Goal: Task Accomplishment & Management: Manage account settings

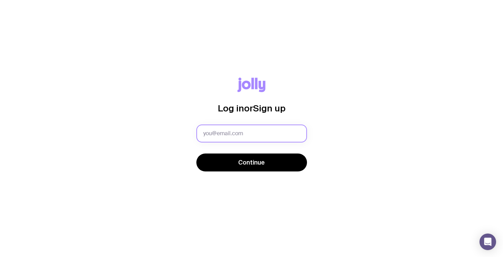
click at [242, 127] on input "text" at bounding box center [251, 134] width 111 height 18
click at [0, 257] on com-1password-button at bounding box center [0, 257] width 0 height 0
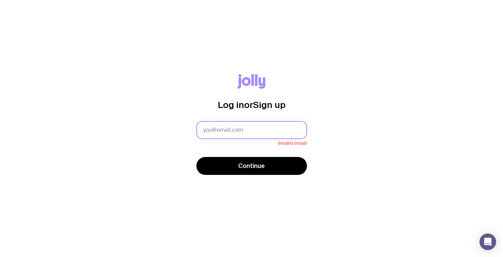
type input "[EMAIL_ADDRESS][PERSON_NAME][DOMAIN_NAME]"
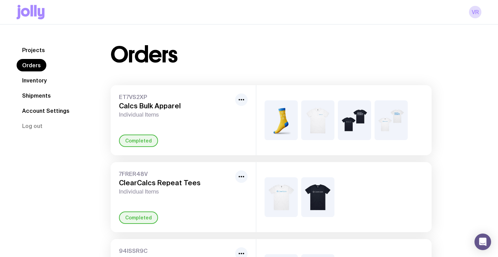
click at [36, 85] on link "Inventory" at bounding box center [35, 80] width 36 height 12
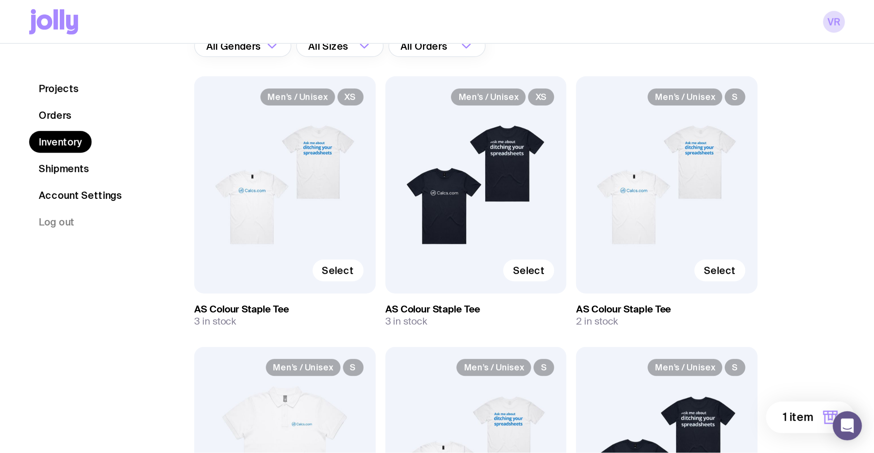
scroll to position [73, 0]
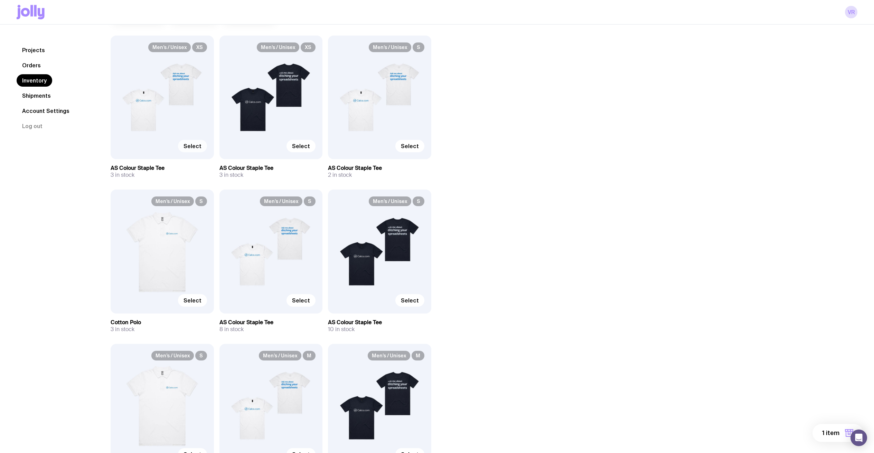
click at [186, 147] on span "Select" at bounding box center [192, 146] width 18 height 7
click at [0, 0] on input "Select" at bounding box center [0, 0] width 0 height 0
click at [294, 146] on span "Select" at bounding box center [301, 146] width 18 height 7
click at [0, 0] on input "Select" at bounding box center [0, 0] width 0 height 0
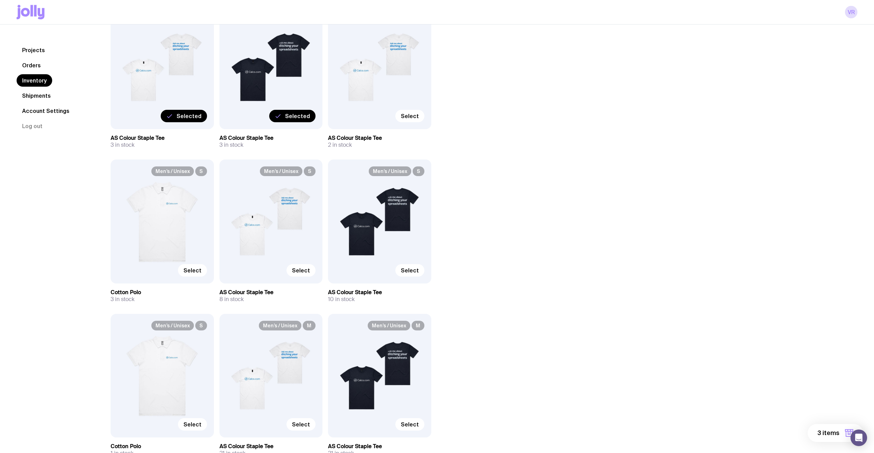
scroll to position [100, 0]
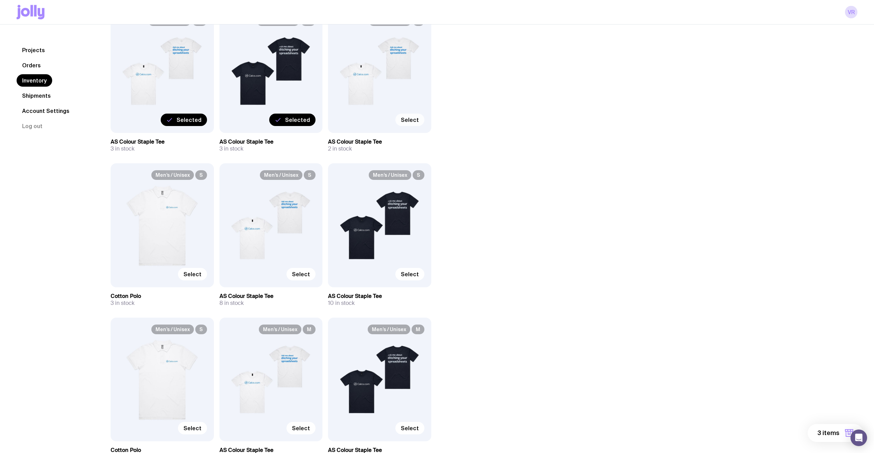
click at [409, 122] on span "Select" at bounding box center [410, 119] width 18 height 7
click at [0, 0] on input "Select" at bounding box center [0, 0] width 0 height 0
click at [408, 120] on span "Selected" at bounding box center [406, 119] width 25 height 7
click at [0, 0] on input "Selected" at bounding box center [0, 0] width 0 height 0
click at [408, 119] on span "Select" at bounding box center [410, 119] width 18 height 7
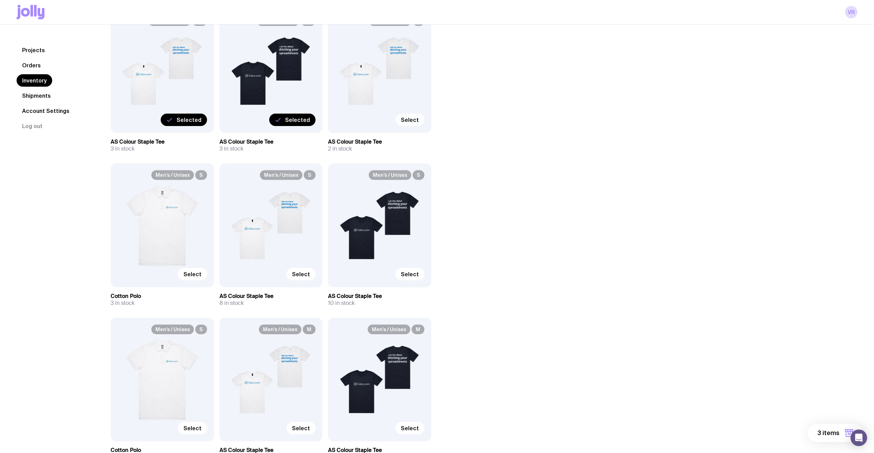
click at [0, 0] on input "Select" at bounding box center [0, 0] width 0 height 0
click at [830, 262] on span "4 items" at bounding box center [827, 433] width 23 height 8
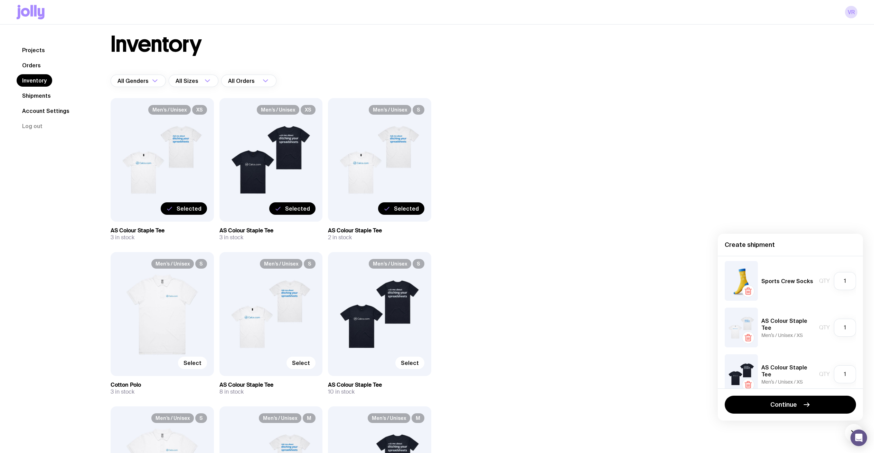
scroll to position [9, 0]
click at [749, 262] on icon "button" at bounding box center [748, 284] width 8 height 8
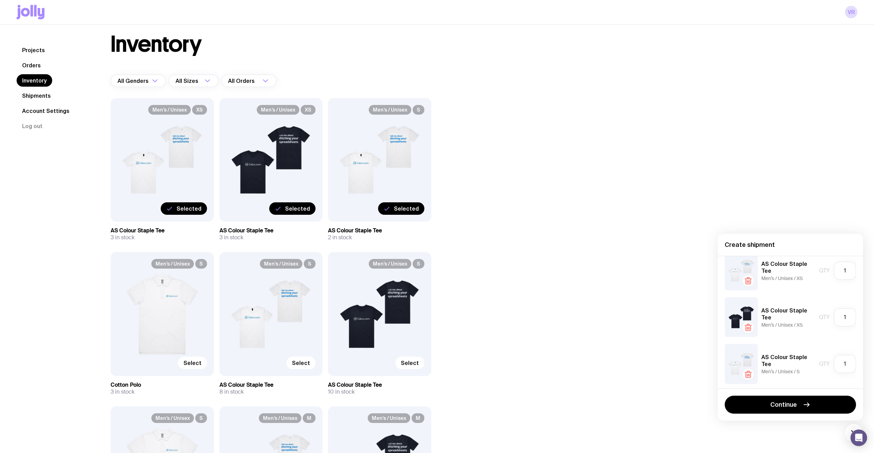
scroll to position [15, 0]
drag, startPoint x: 849, startPoint y: 362, endPoint x: 820, endPoint y: 361, distance: 29.7
click at [820, 262] on div "Qty 1" at bounding box center [837, 362] width 37 height 18
type input "2"
click at [778, 262] on div "AS Colour Staple Tee Men’s / Unisex / S Qty 2" at bounding box center [790, 362] width 131 height 40
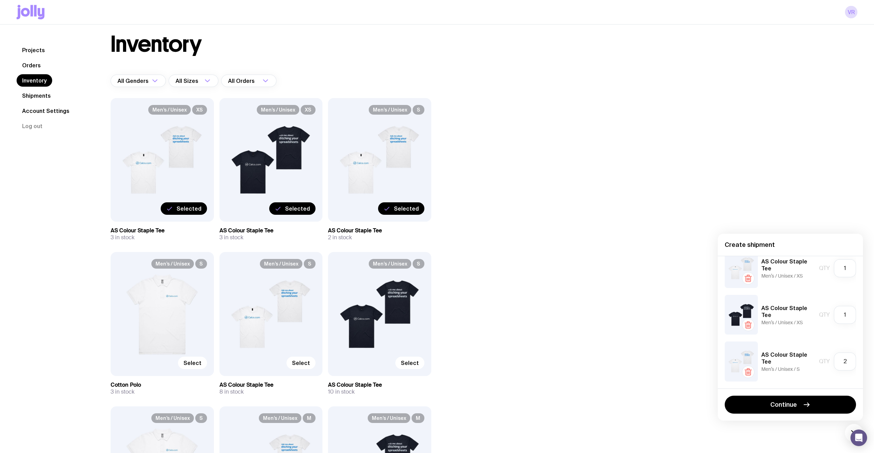
click at [294, 262] on div "Men’s / Unisex S Select" at bounding box center [270, 314] width 103 height 124
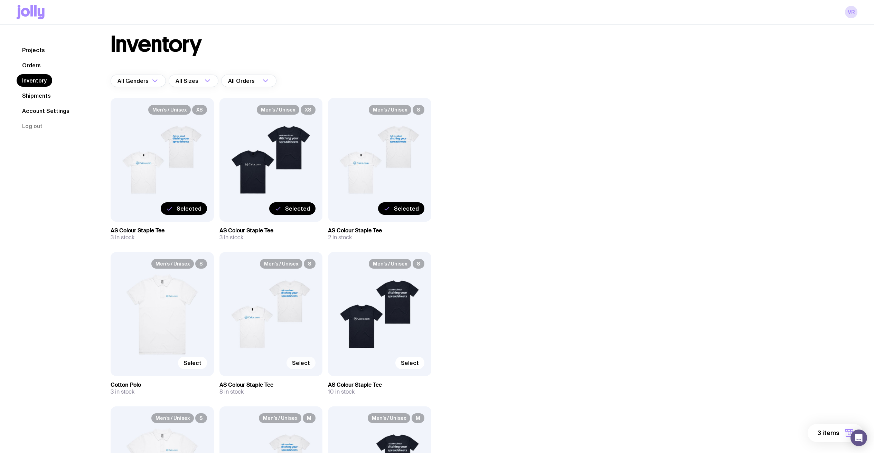
click at [299, 262] on span "Select" at bounding box center [301, 363] width 18 height 7
click at [0, 0] on input "Select" at bounding box center [0, 0] width 0 height 0
click at [817, 262] on button "4 items" at bounding box center [835, 433] width 56 height 18
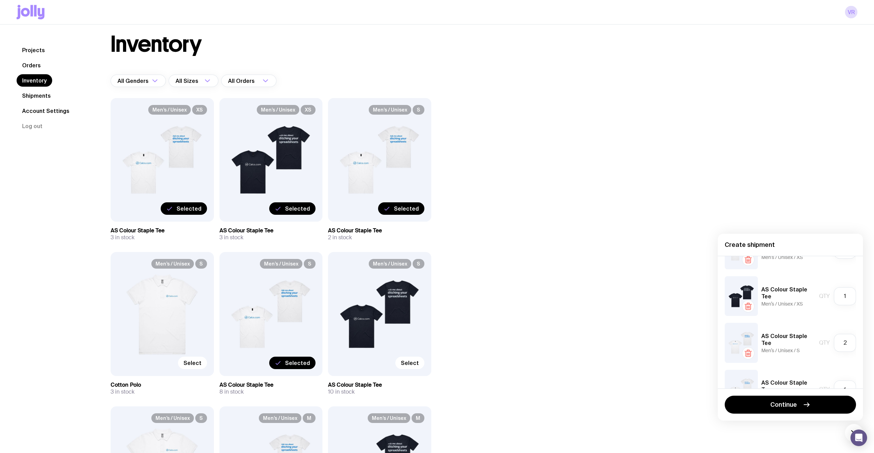
scroll to position [61, 0]
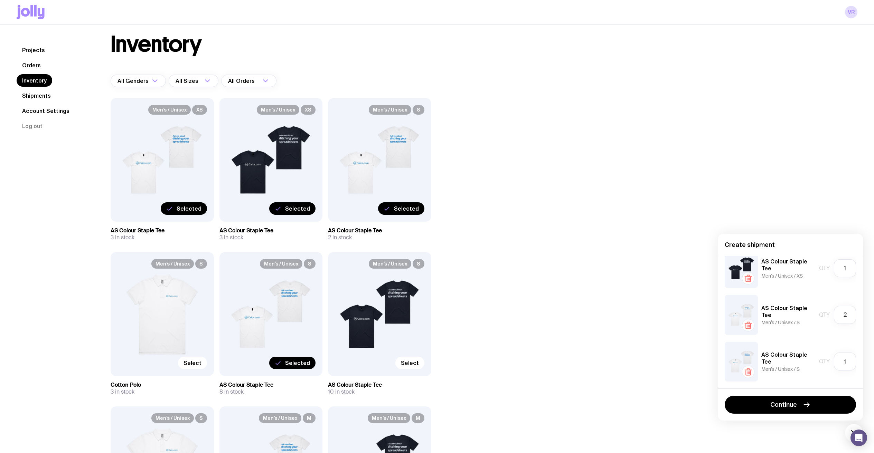
click at [751, 262] on icon "button" at bounding box center [748, 325] width 8 height 8
drag, startPoint x: 843, startPoint y: 364, endPoint x: 823, endPoint y: 364, distance: 20.0
click at [823, 262] on div "Qty 1" at bounding box center [837, 362] width 37 height 18
type input "6"
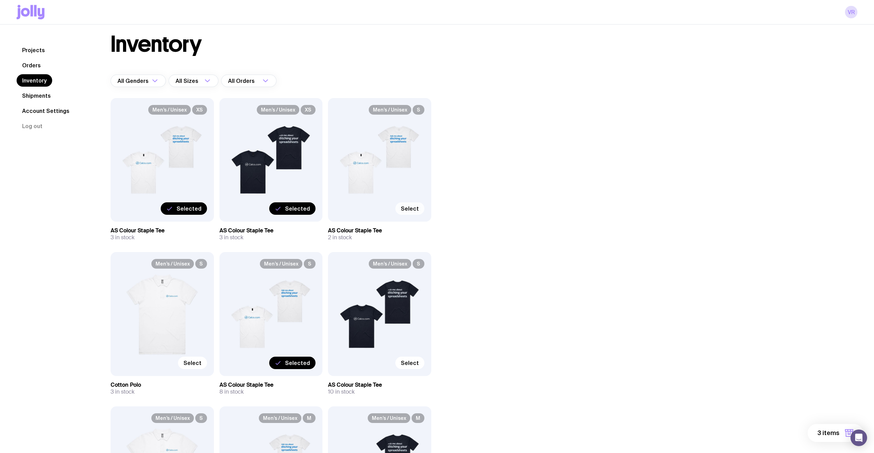
click at [834, 262] on button "3 items" at bounding box center [834, 433] width 55 height 18
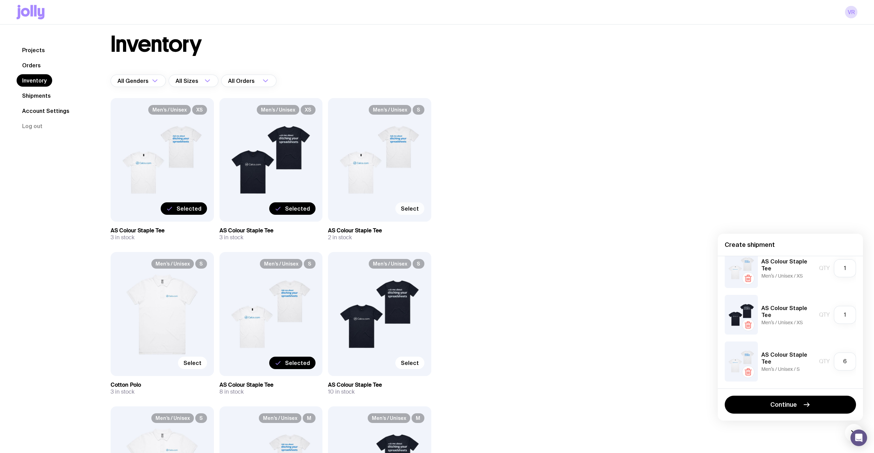
click at [408, 262] on div "Men’s / Unisex S Select" at bounding box center [379, 314] width 103 height 124
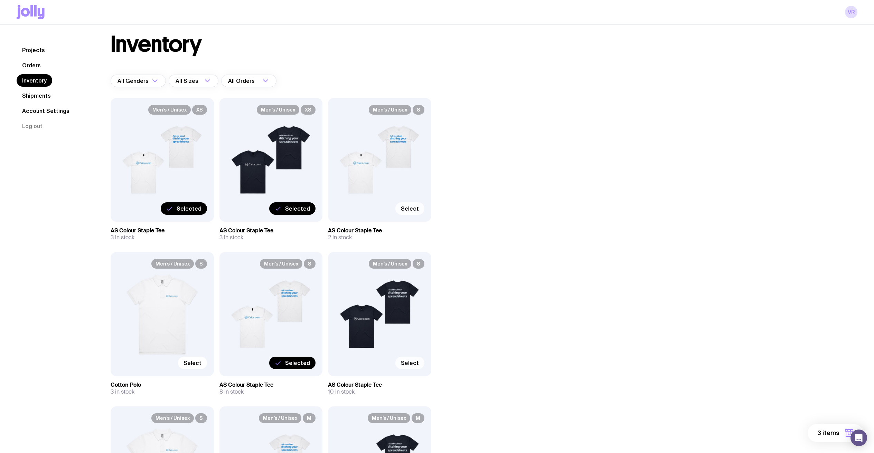
click at [406, 262] on span "Select" at bounding box center [410, 363] width 18 height 7
click at [0, 0] on input "Select" at bounding box center [0, 0] width 0 height 0
click at [830, 262] on button "4 items" at bounding box center [835, 433] width 56 height 18
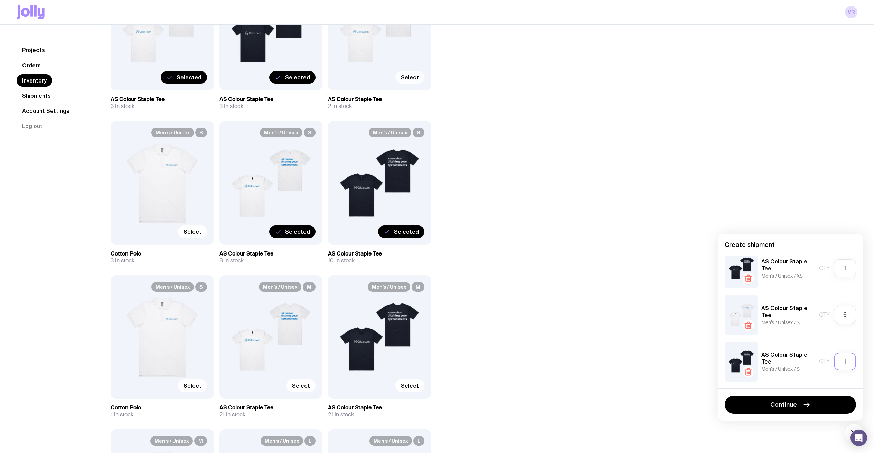
scroll to position [252, 0]
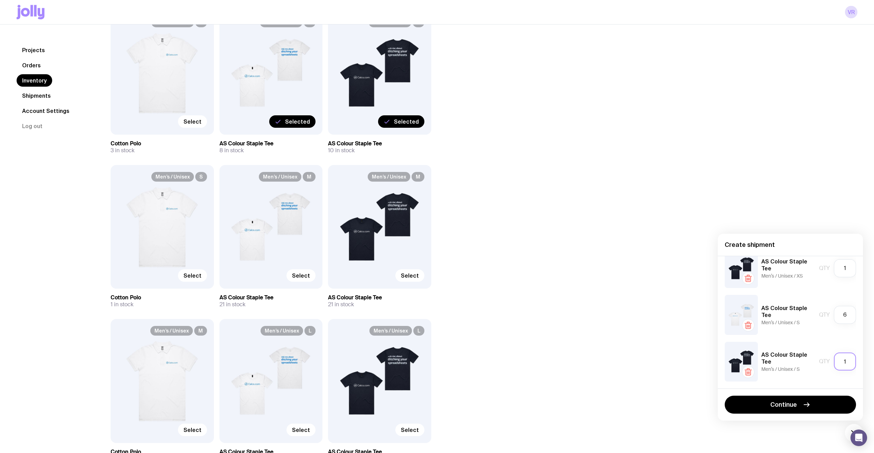
drag, startPoint x: 837, startPoint y: 362, endPoint x: 832, endPoint y: 362, distance: 4.8
click at [834, 262] on input "1" at bounding box center [845, 362] width 22 height 18
type input "6"
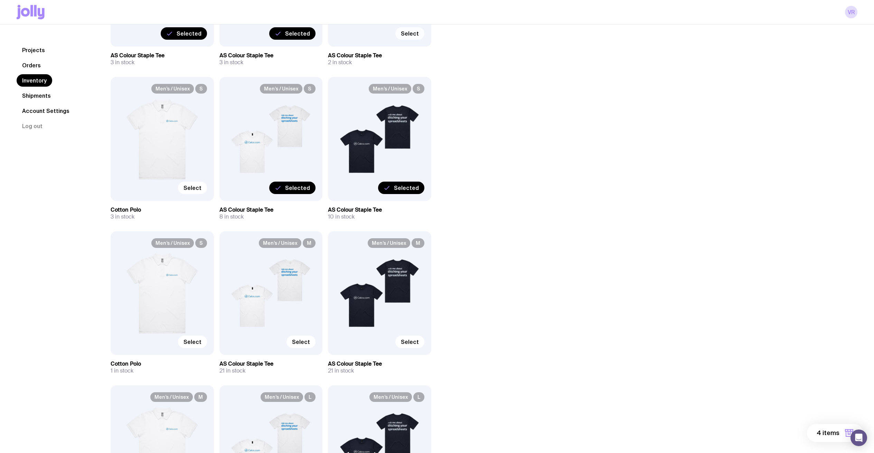
scroll to position [186, 0]
click at [305, 262] on span "Select" at bounding box center [301, 341] width 18 height 7
click at [0, 0] on input "Select" at bounding box center [0, 0] width 0 height 0
click at [835, 262] on button "5 items" at bounding box center [834, 433] width 55 height 18
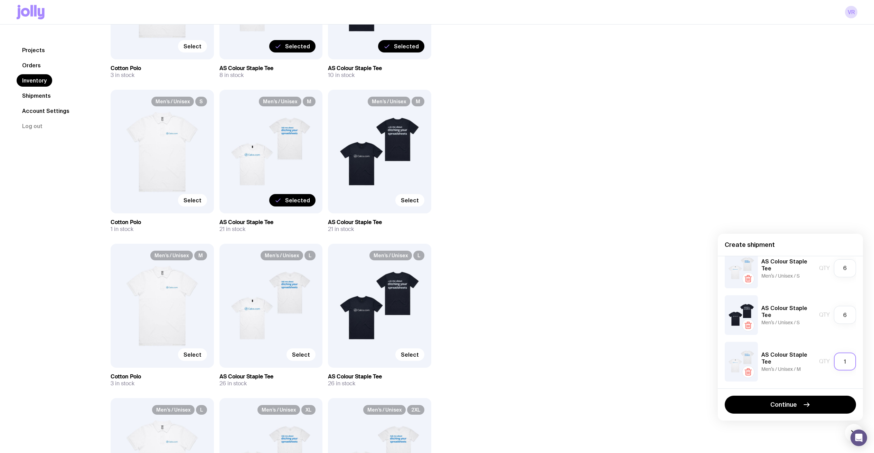
scroll to position [420, 0]
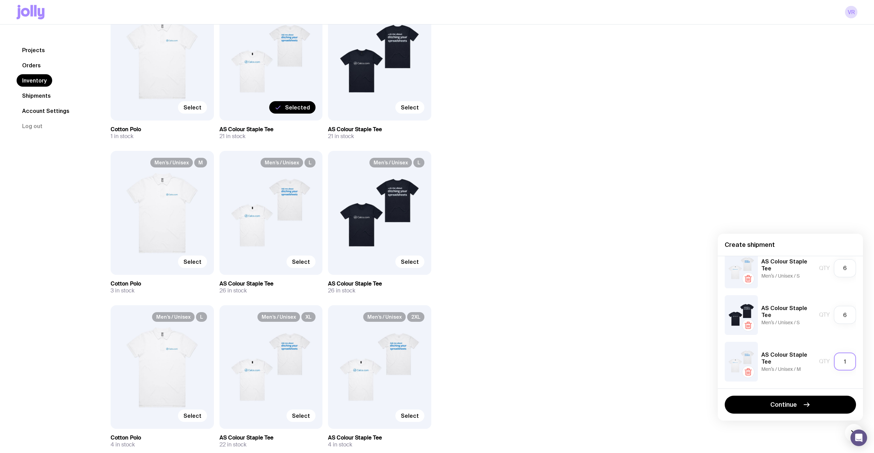
drag, startPoint x: 845, startPoint y: 358, endPoint x: 835, endPoint y: 358, distance: 9.3
click at [835, 262] on input "1" at bounding box center [845, 362] width 22 height 18
type input "2"
click at [510, 224] on div "Inventory All Genders Loading... All Sizes Loading... All Orders Loading... Men…" at bounding box center [475, 358] width 763 height 1470
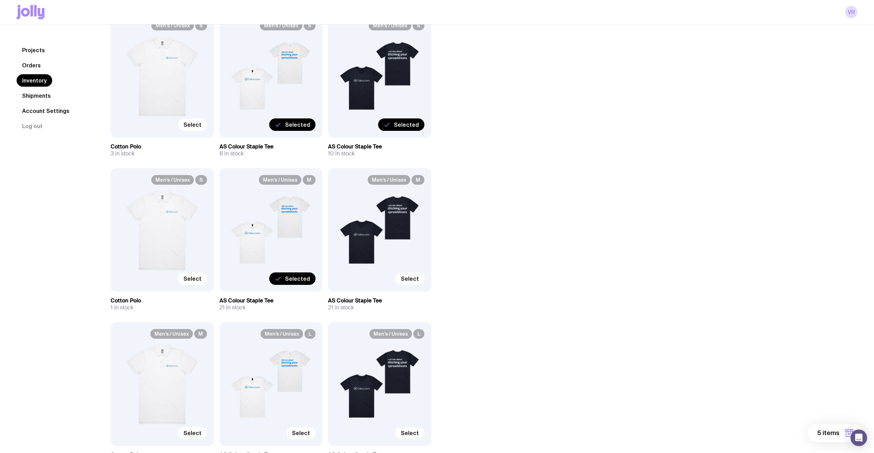
scroll to position [244, 0]
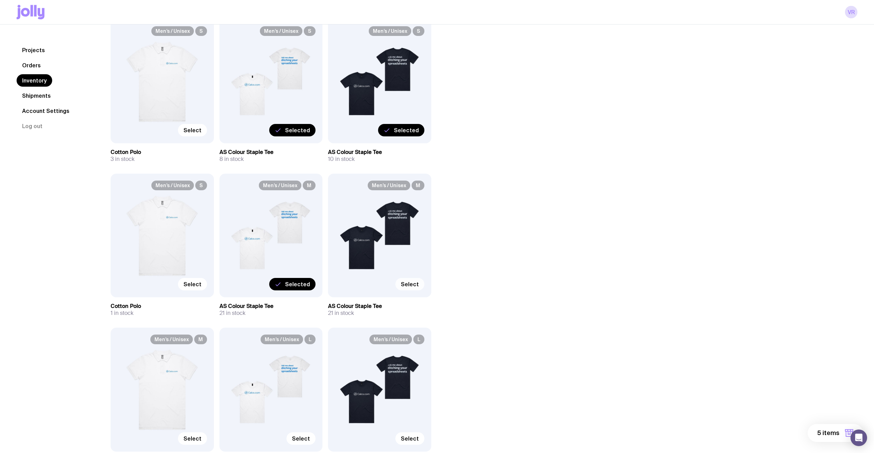
click at [415, 262] on label "Select" at bounding box center [409, 284] width 29 height 12
click at [0, 0] on input "Select" at bounding box center [0, 0] width 0 height 0
click at [832, 262] on span "6 items" at bounding box center [828, 433] width 22 height 8
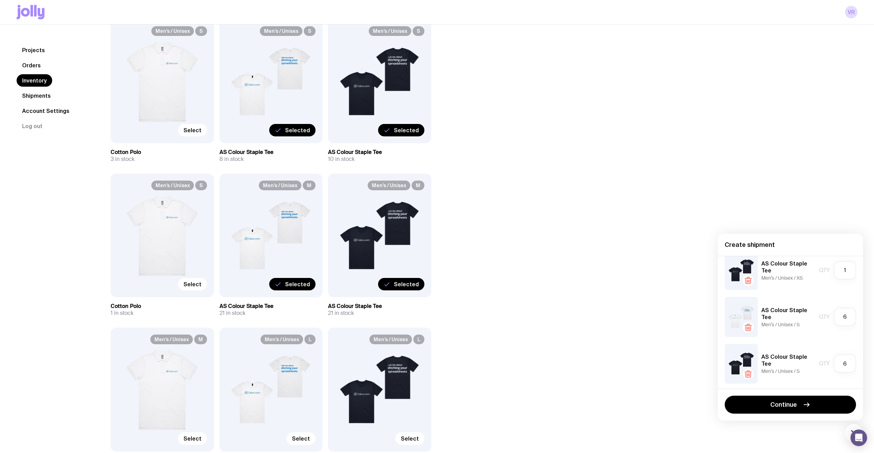
scroll to position [155, 0]
click at [843, 262] on input "1" at bounding box center [845, 362] width 22 height 18
type input "2"
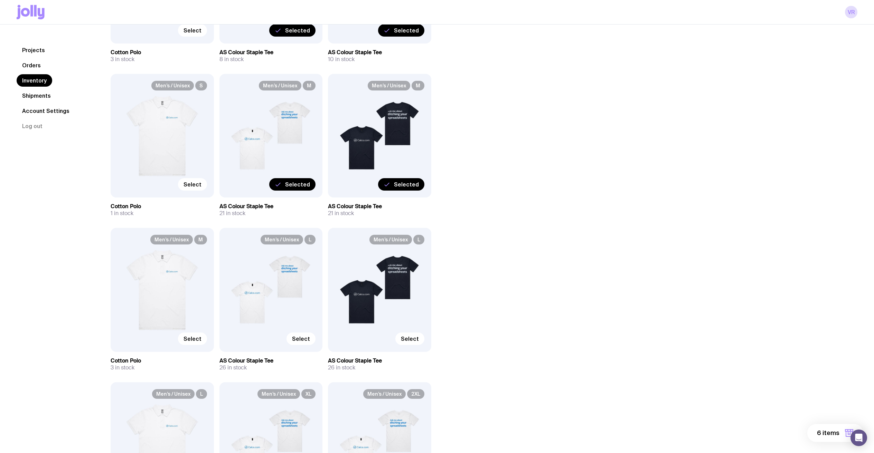
scroll to position [368, 0]
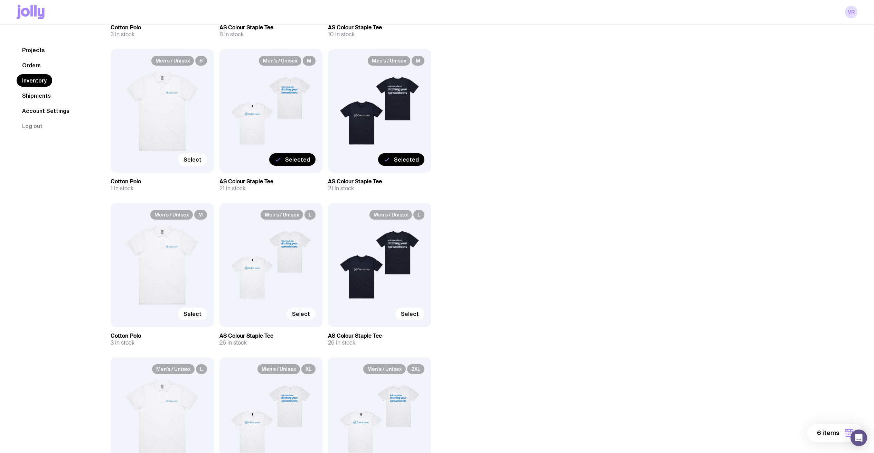
click at [307, 262] on span "Select" at bounding box center [301, 314] width 18 height 7
click at [0, 0] on input "Select" at bounding box center [0, 0] width 0 height 0
click at [830, 262] on button "7 items" at bounding box center [835, 433] width 55 height 18
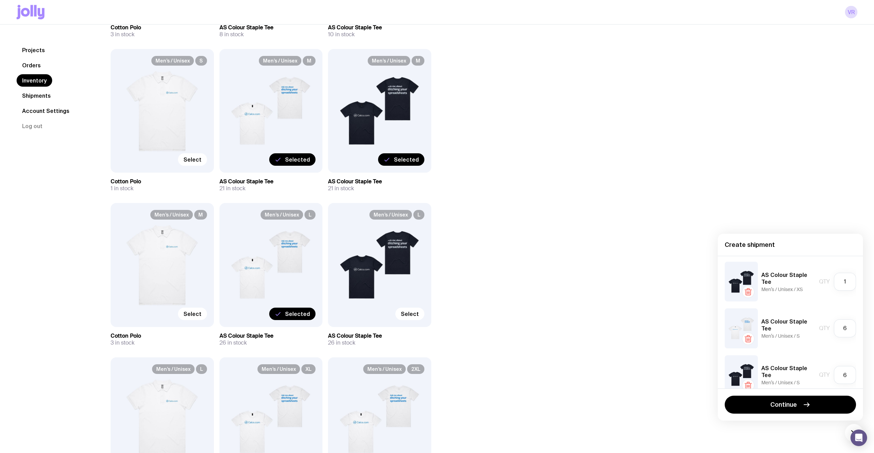
scroll to position [201, 0]
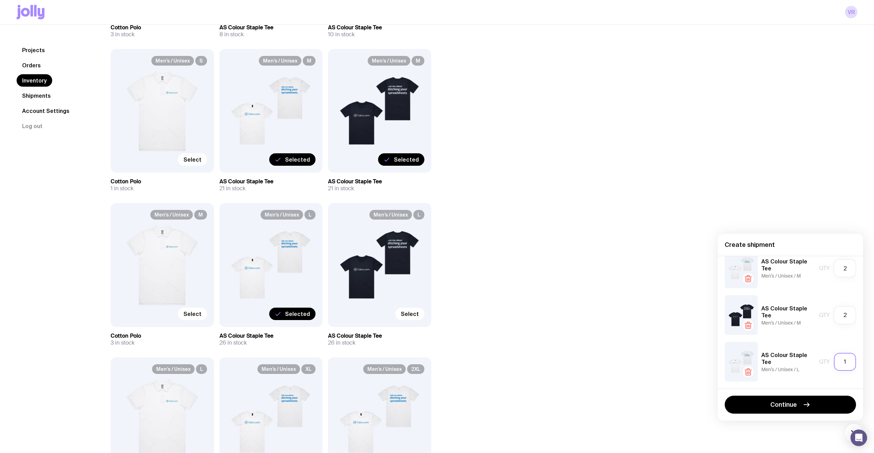
drag, startPoint x: 842, startPoint y: 363, endPoint x: 829, endPoint y: 362, distance: 13.2
click at [834, 262] on input "1" at bounding box center [845, 362] width 22 height 18
type input "3"
click at [391, 262] on div "Men’s / Unisex L Select" at bounding box center [379, 265] width 103 height 124
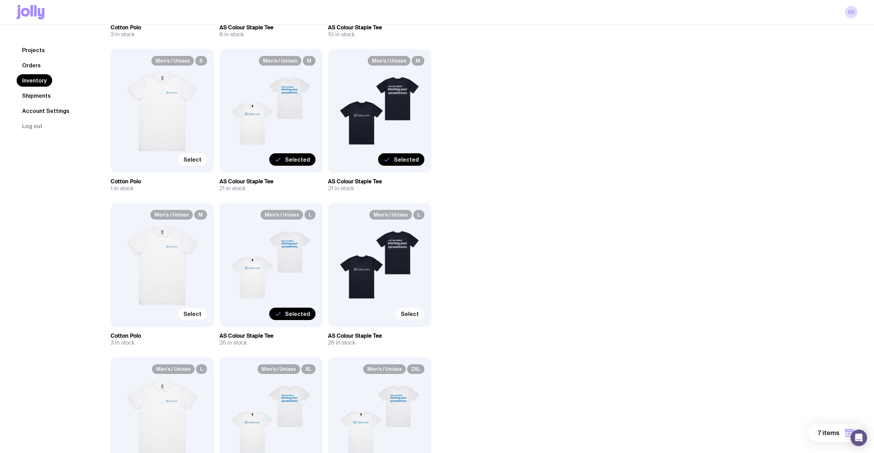
click at [407, 262] on span "Select" at bounding box center [410, 314] width 18 height 7
click at [0, 0] on input "Select" at bounding box center [0, 0] width 0 height 0
click at [825, 262] on span "8 items" at bounding box center [828, 433] width 22 height 8
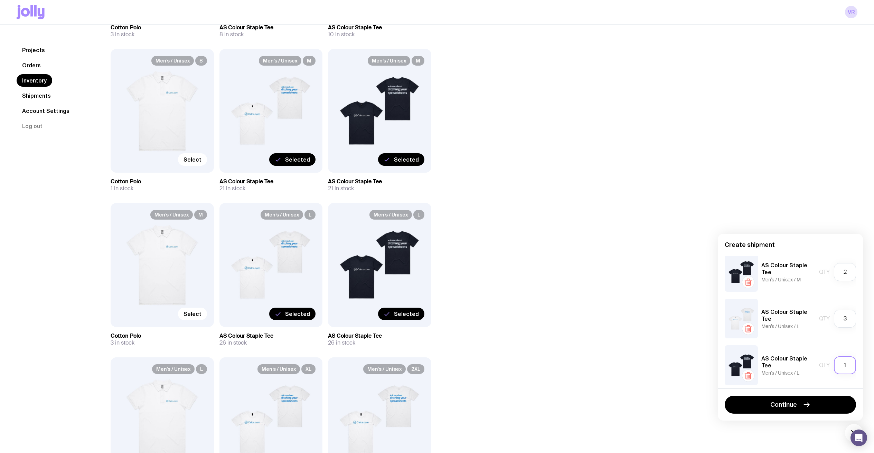
scroll to position [248, 0]
drag, startPoint x: 841, startPoint y: 366, endPoint x: 829, endPoint y: 366, distance: 11.4
click at [834, 262] on input "1" at bounding box center [845, 362] width 22 height 18
type input "3"
click at [679, 262] on div "Inventory All Genders Loading... All Sizes Loading... All Orders Loading... Men…" at bounding box center [475, 411] width 763 height 1470
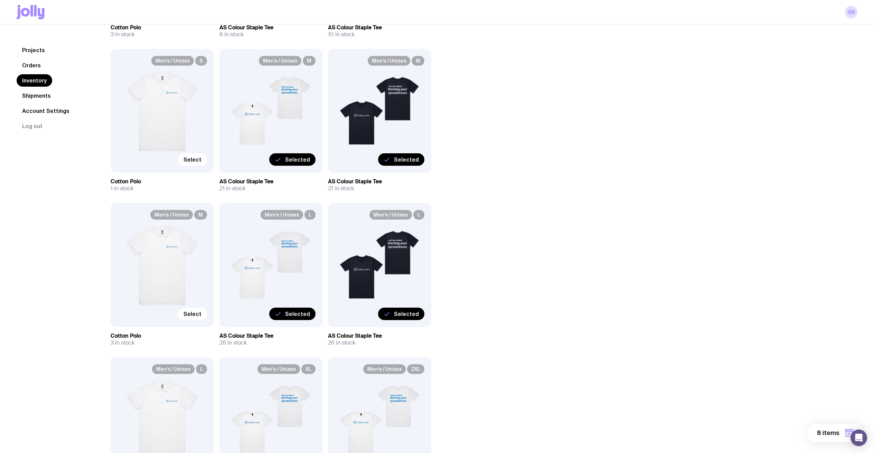
click at [825, 262] on button "8 items" at bounding box center [835, 433] width 56 height 18
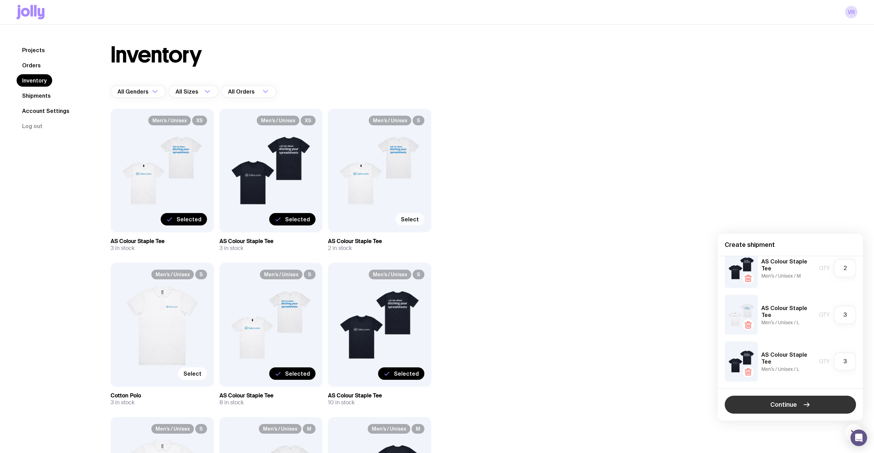
click at [788, 262] on span "Continue" at bounding box center [783, 405] width 27 height 8
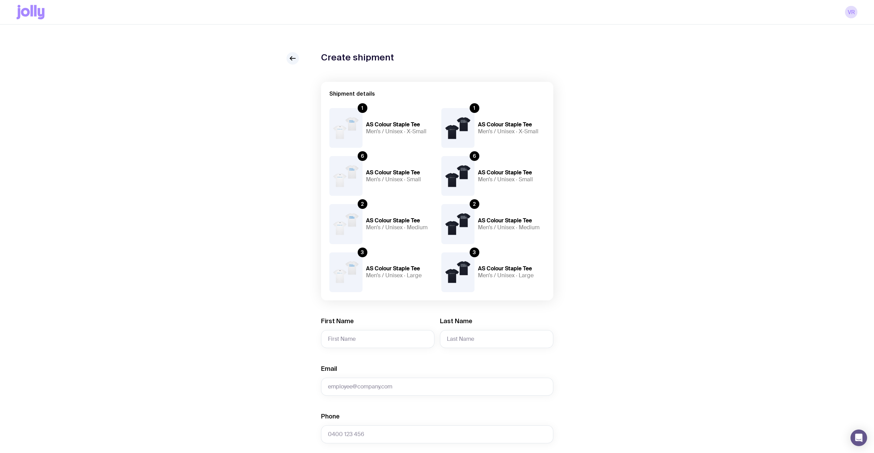
click at [693, 216] on div "Create shipment Shipment details 1 AS Colour Staple Tee Men’s / Unisex · X-Smal…" at bounding box center [437, 387] width 841 height 670
click at [288, 56] on link at bounding box center [292, 58] width 12 height 12
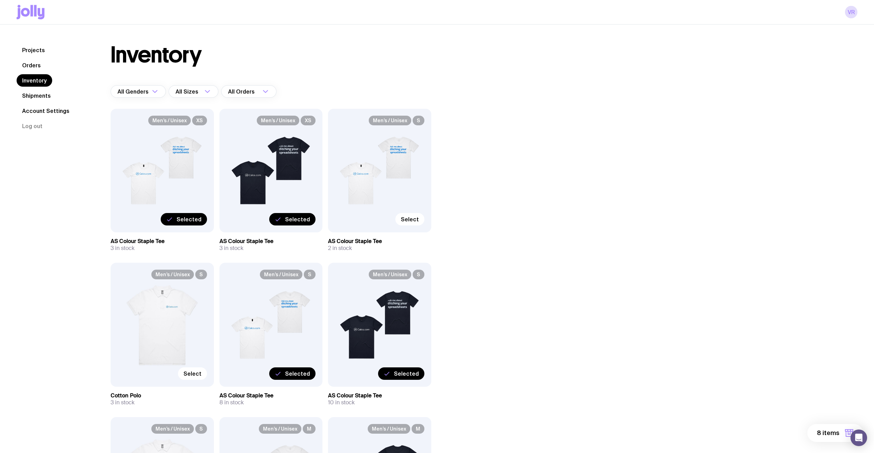
click at [34, 62] on link "Orders" at bounding box center [32, 65] width 30 height 12
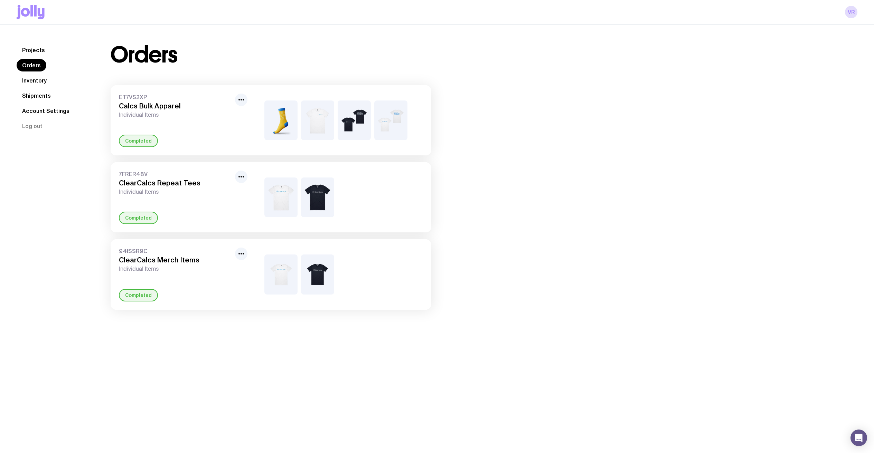
click at [47, 100] on link "Shipments" at bounding box center [37, 95] width 40 height 12
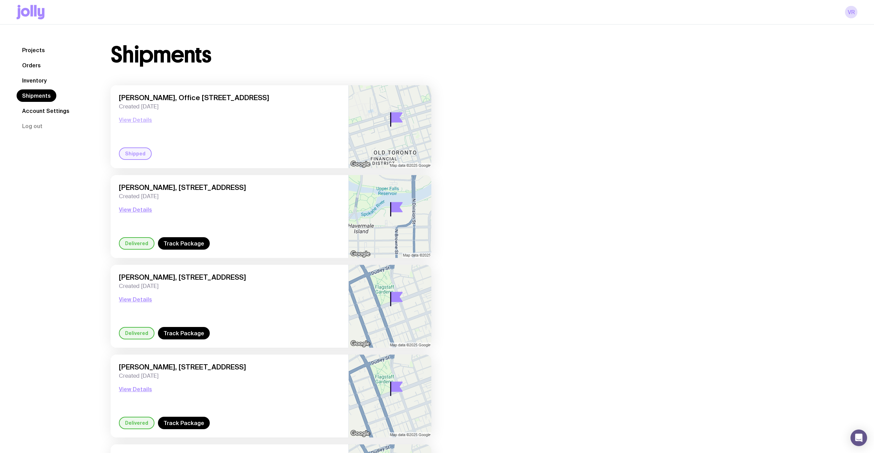
click at [137, 121] on button "View Details" at bounding box center [135, 120] width 33 height 8
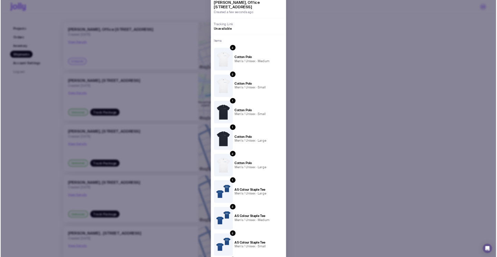
scroll to position [70, 0]
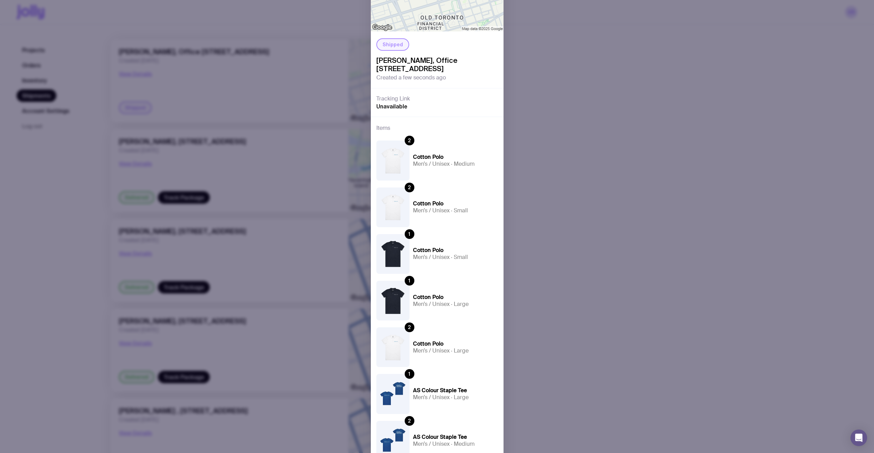
click at [536, 199] on div "Shipped [PERSON_NAME], Office [STREET_ADDRESS] Created a few seconds ago Tracki…" at bounding box center [437, 226] width 874 height 453
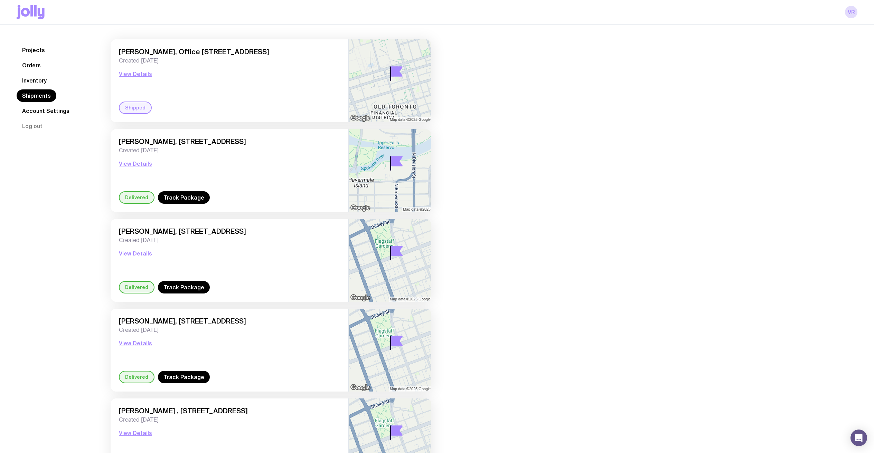
click at [134, 113] on div "Shipped" at bounding box center [135, 108] width 33 height 12
click at [132, 109] on div "Shipped" at bounding box center [135, 108] width 33 height 12
click at [378, 87] on img at bounding box center [390, 80] width 83 height 83
click at [186, 205] on div "[PERSON_NAME], [STREET_ADDRESS] Created [DATE] View Details Delivered Track Pac…" at bounding box center [230, 170] width 238 height 83
click at [183, 198] on link "Track Package" at bounding box center [184, 197] width 52 height 12
